Goal: Obtain resource: Obtain resource

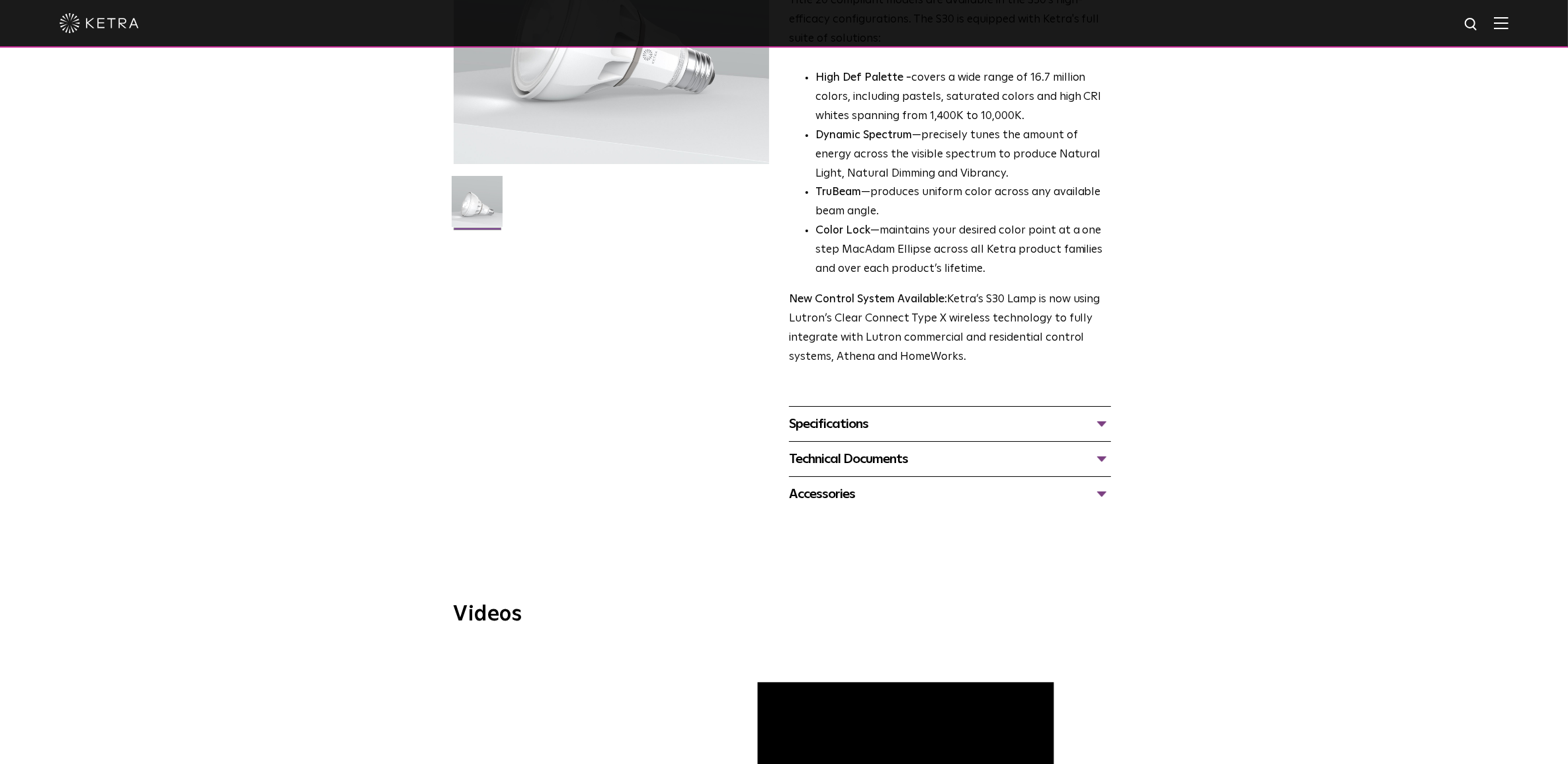
click at [854, 467] on div "Technical Documents" at bounding box center [950, 459] width 322 height 21
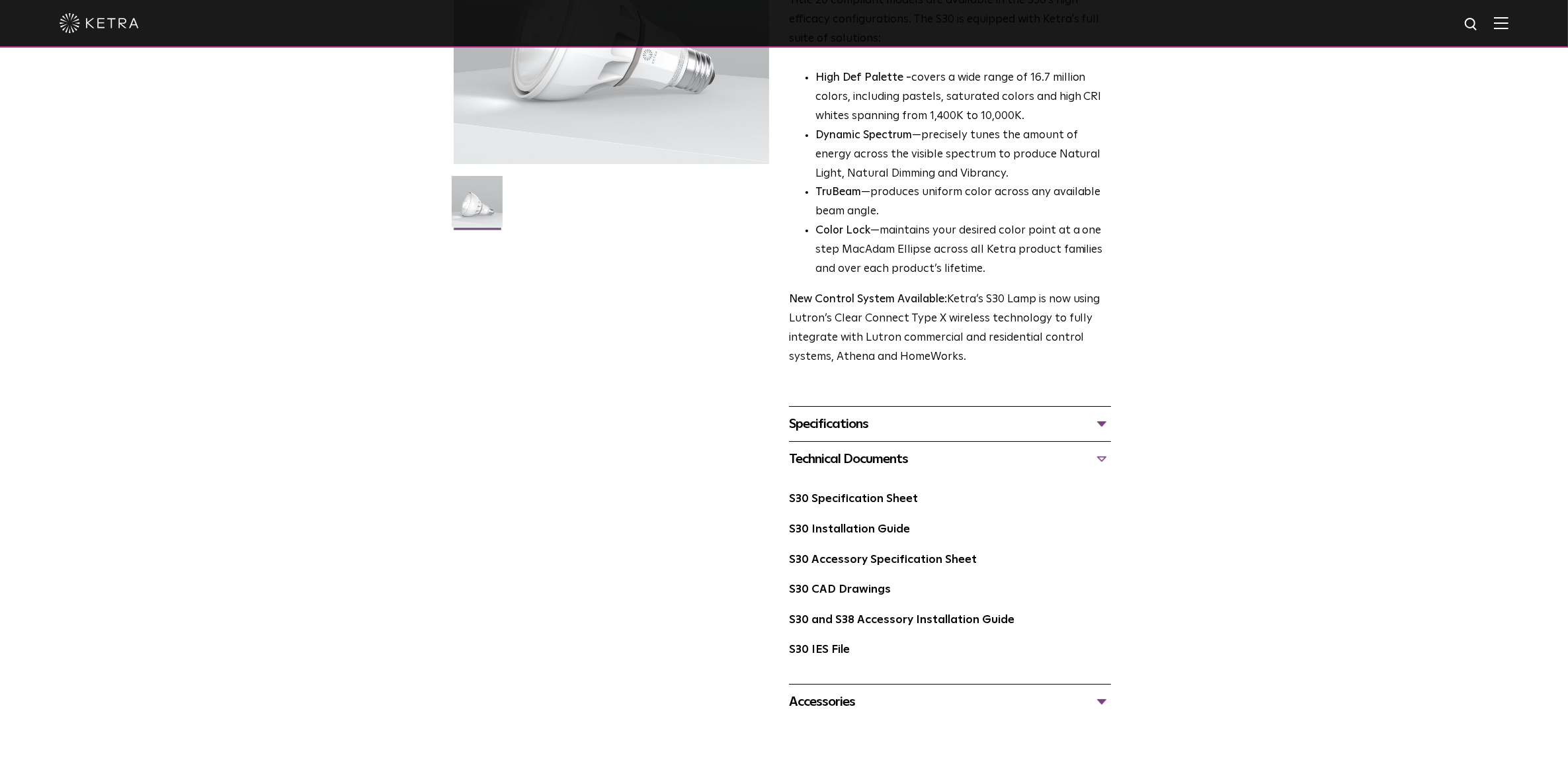
click at [1188, 559] on div "S30 Lamp Availability: Commercial & Residential Ketra’s S30 lamp is an all-enco…" at bounding box center [784, 283] width 1568 height 870
click at [851, 559] on link "S30 Accessory Specification Sheet" at bounding box center [883, 559] width 188 height 11
click at [930, 252] on li "Color Lock —maintains your desired color point at a one step MacAdam Ellipse ac…" at bounding box center [963, 250] width 296 height 58
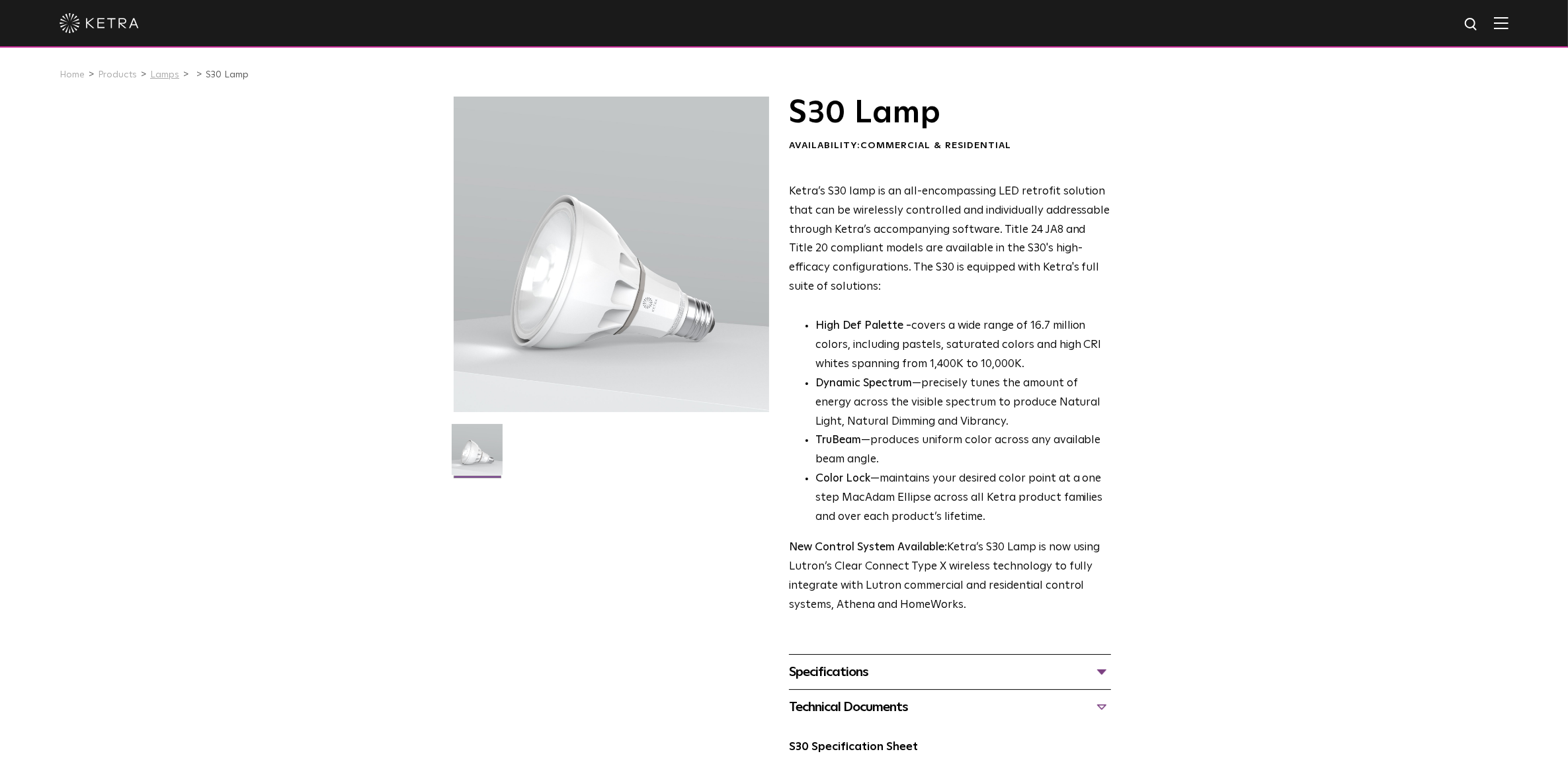
click at [160, 72] on link "Lamps" at bounding box center [165, 75] width 29 height 10
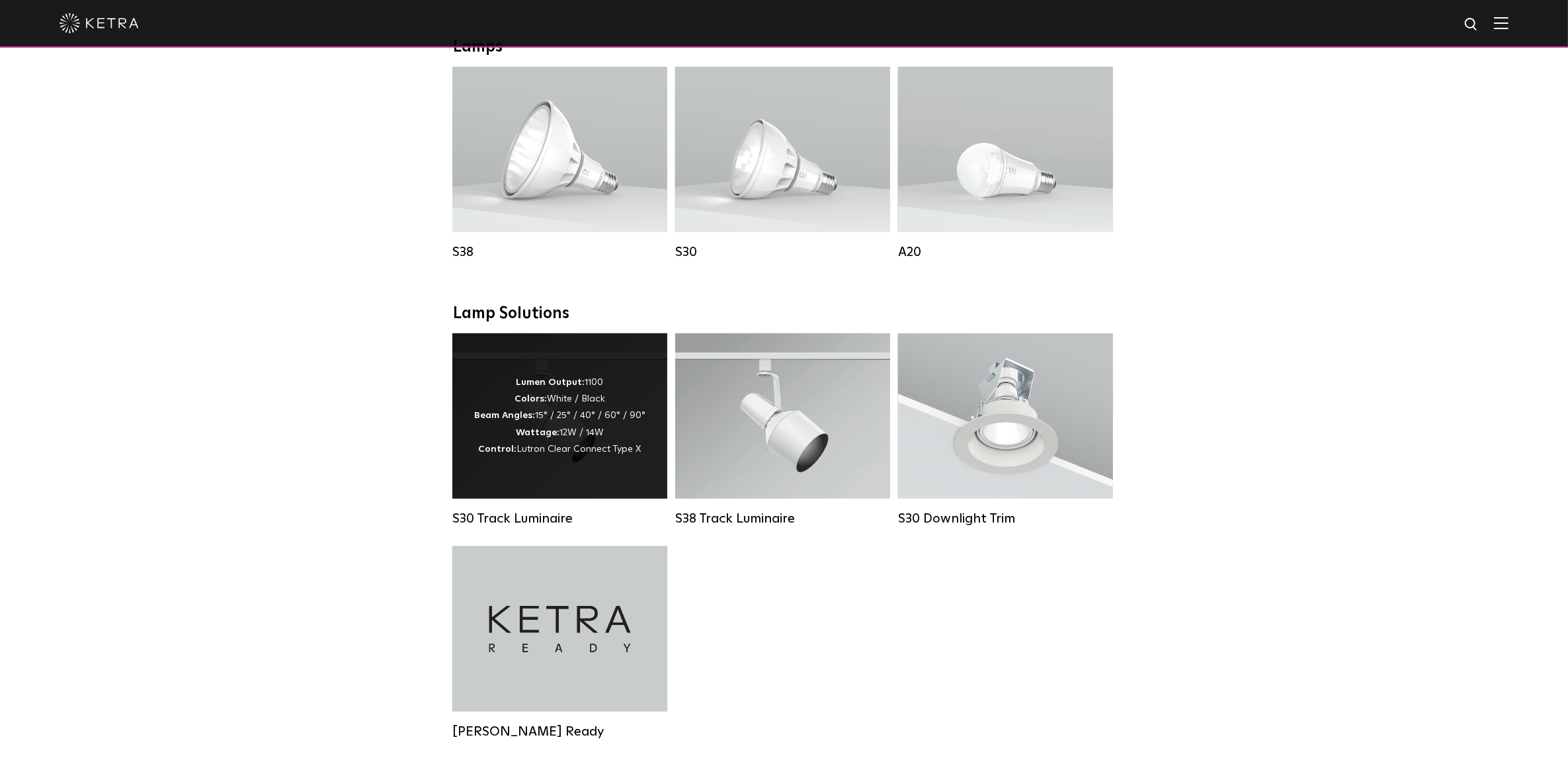
click at [567, 435] on div "Lumen Output: 1100 Colors: White / Black Beam Angles: 15° / 25° / 40° / 60° / 9…" at bounding box center [560, 416] width 171 height 83
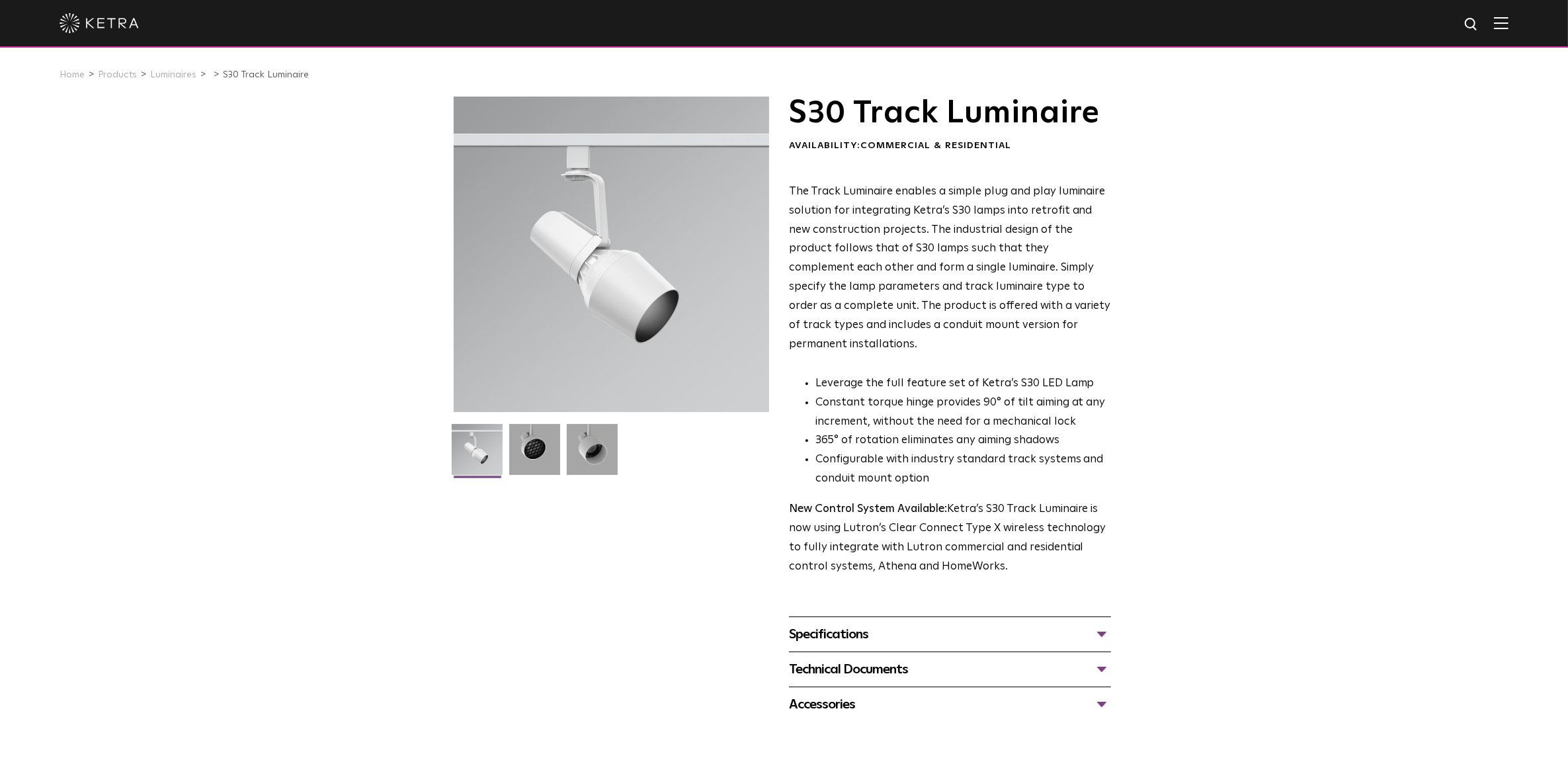
click at [867, 659] on div "Technical Documents" at bounding box center [950, 669] width 322 height 21
click at [847, 703] on link "S30 Track Luminaire Specification Sheet" at bounding box center [897, 708] width 217 height 11
